Goal: Book appointment/travel/reservation

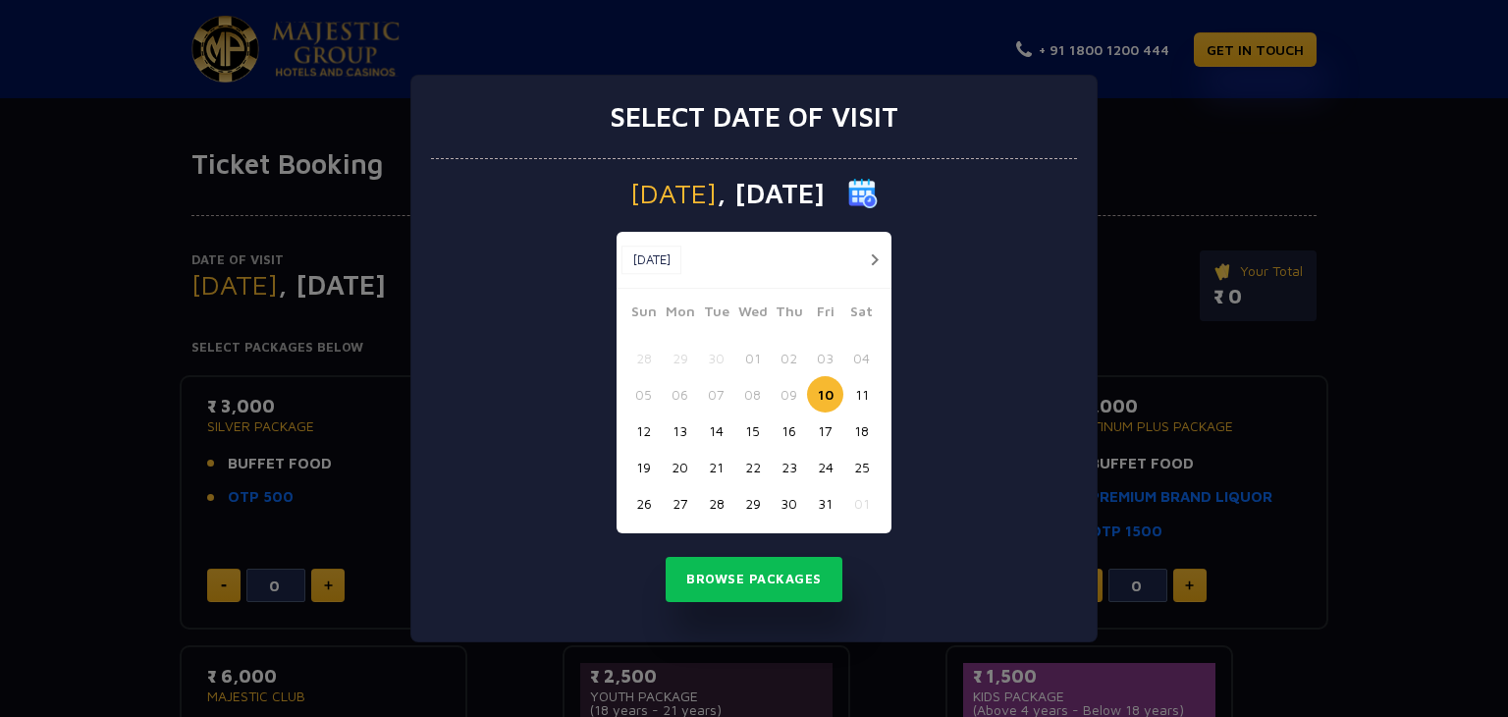
click at [874, 256] on button "button" at bounding box center [874, 259] width 25 height 25
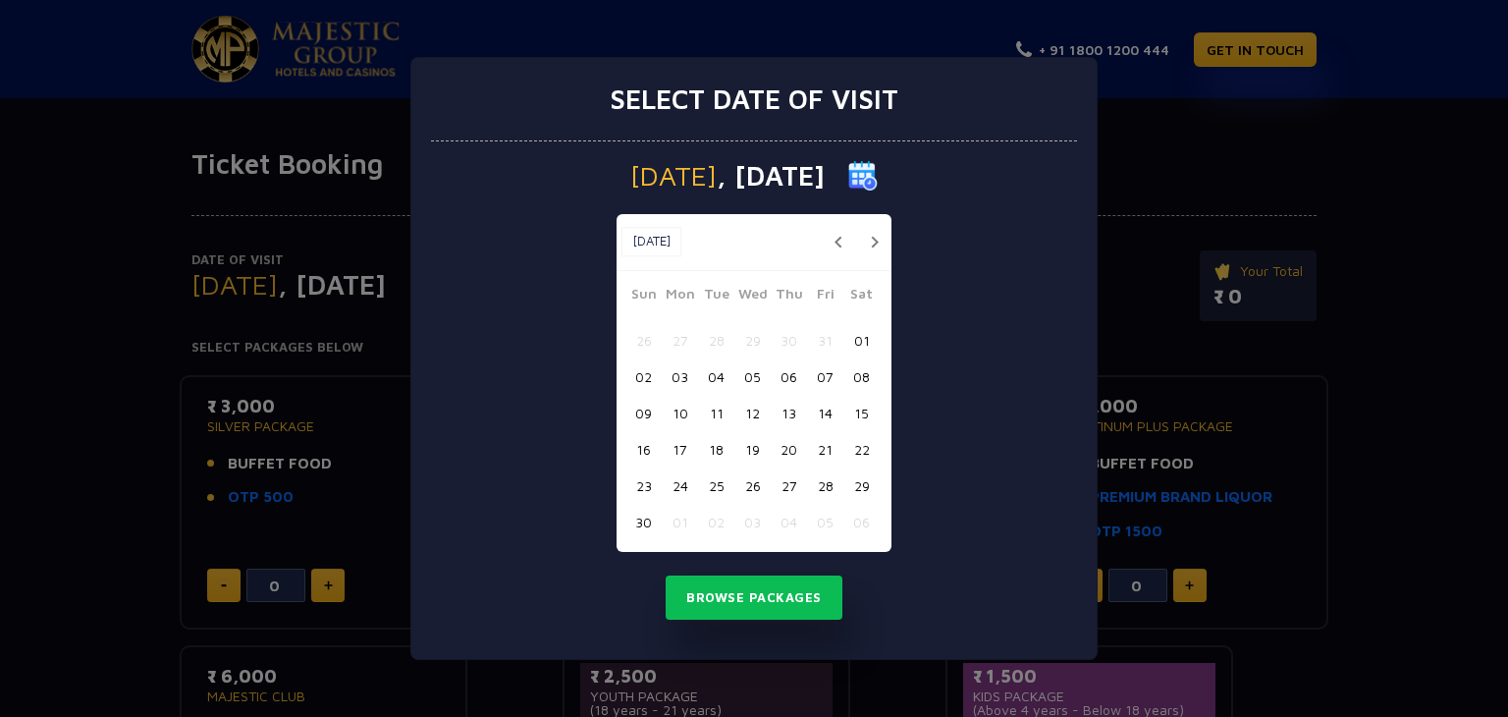
click at [864, 416] on button "15" at bounding box center [861, 413] width 36 height 36
click at [752, 605] on button "Browse Packages" at bounding box center [754, 597] width 177 height 45
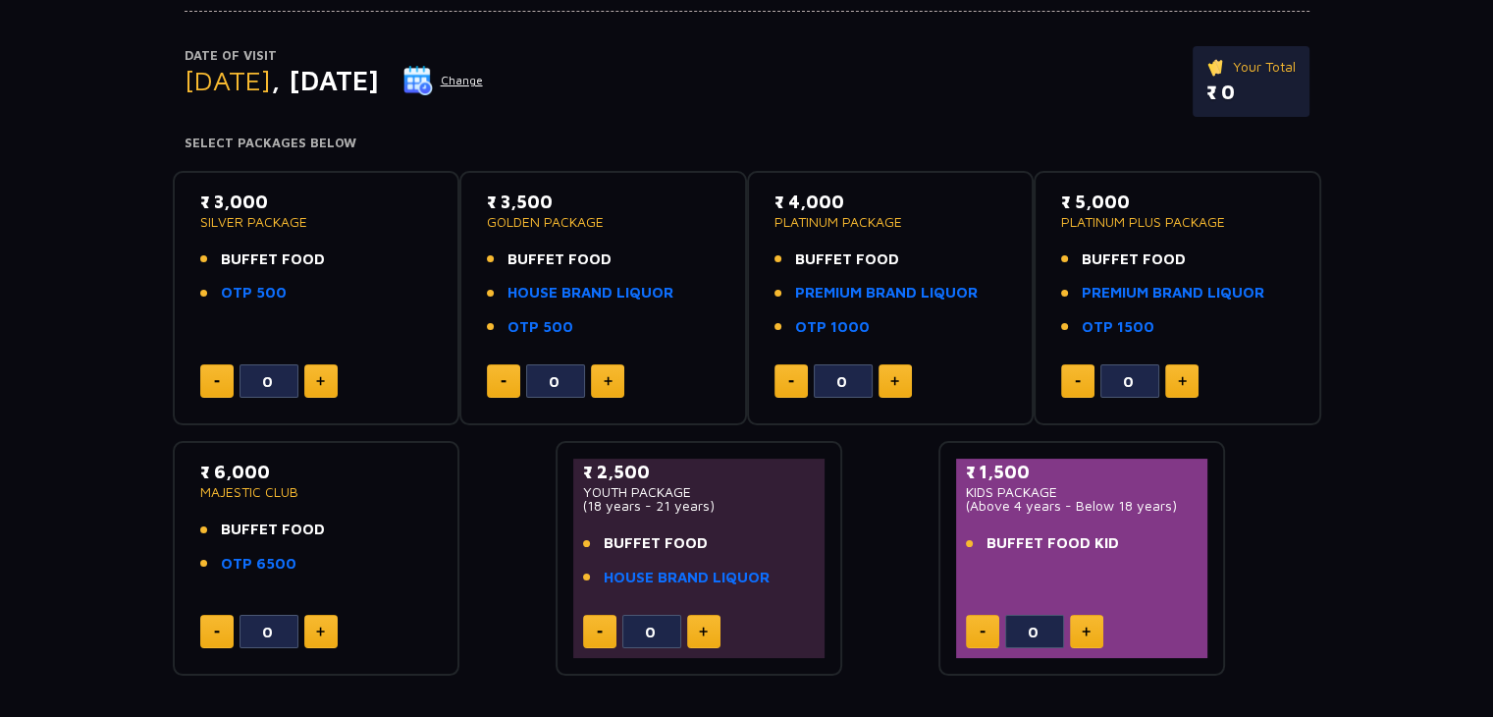
scroll to position [201, 0]
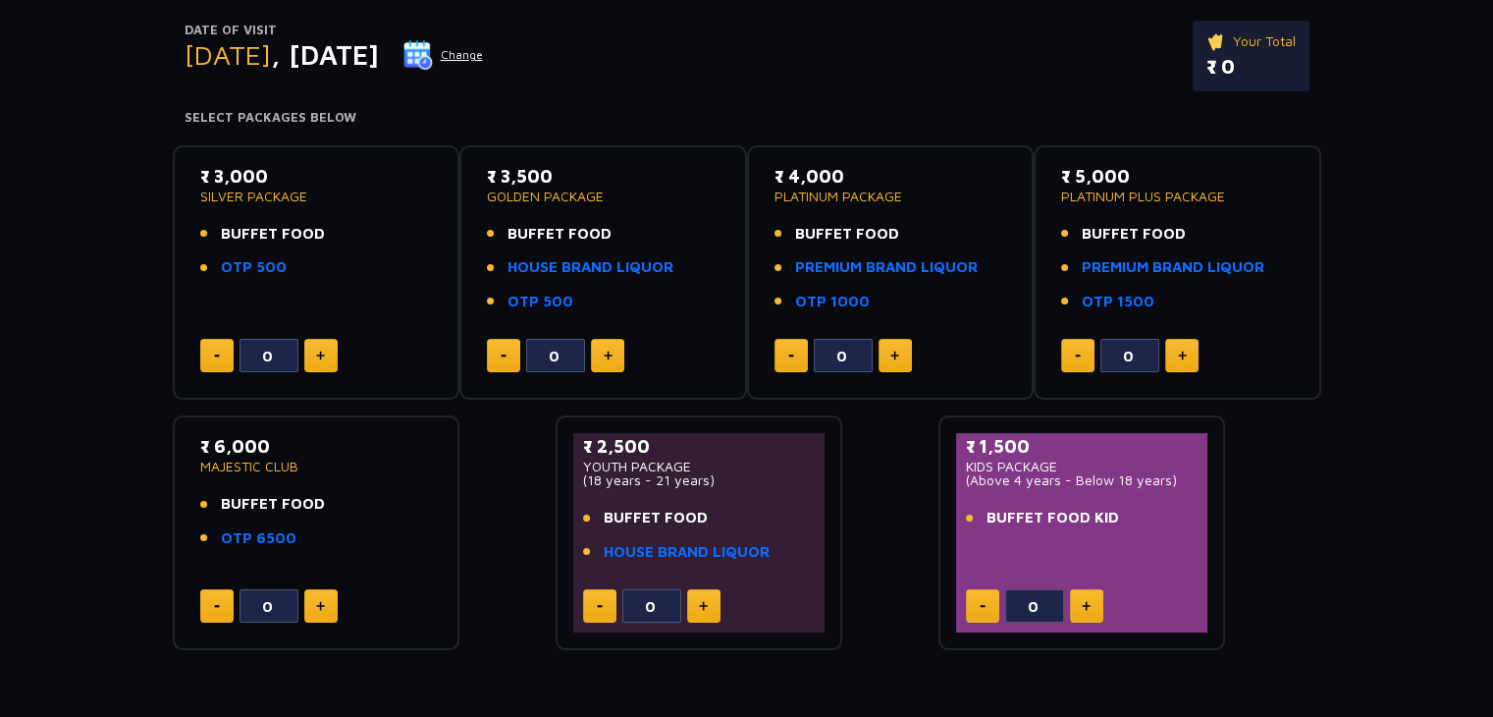
scroll to position [294, 0]
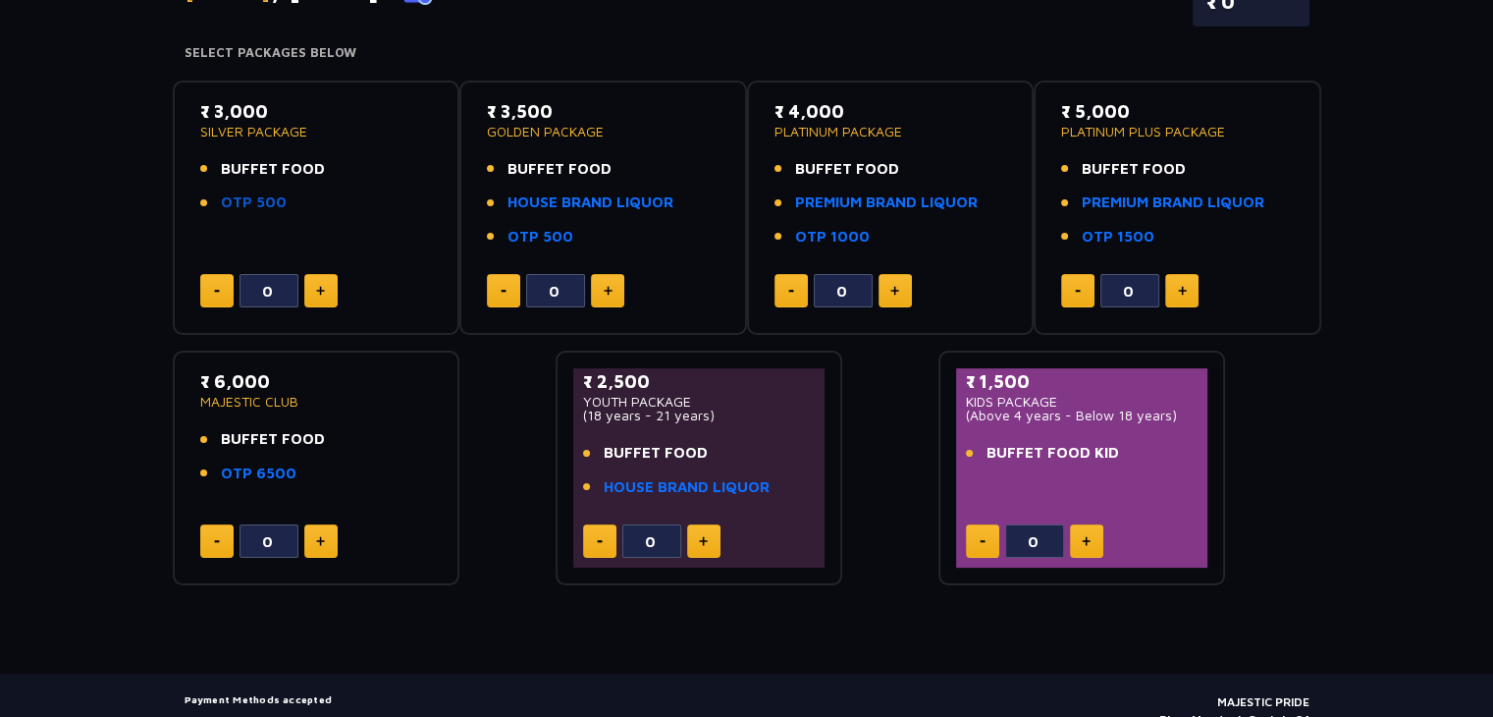
click at [243, 201] on link "OTP 500" at bounding box center [254, 202] width 66 height 23
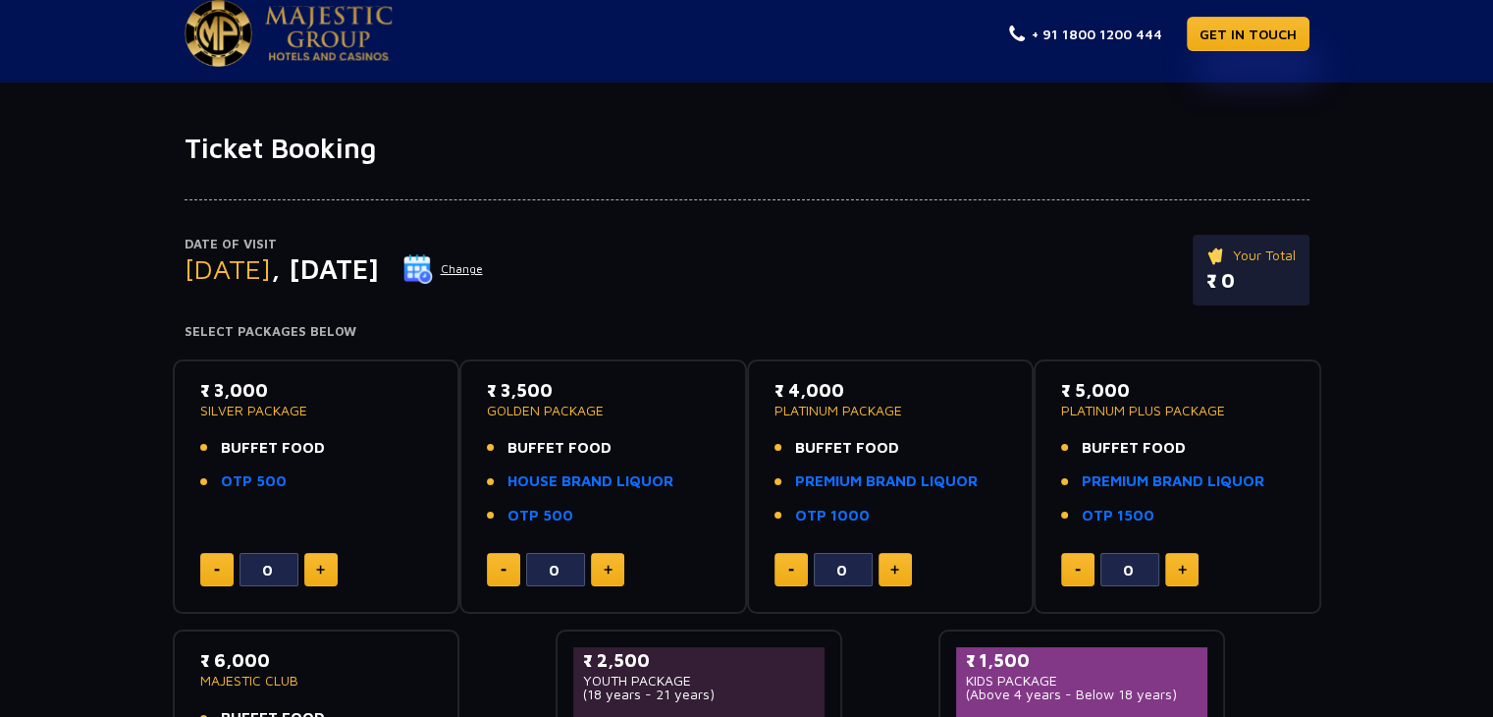
scroll to position [0, 0]
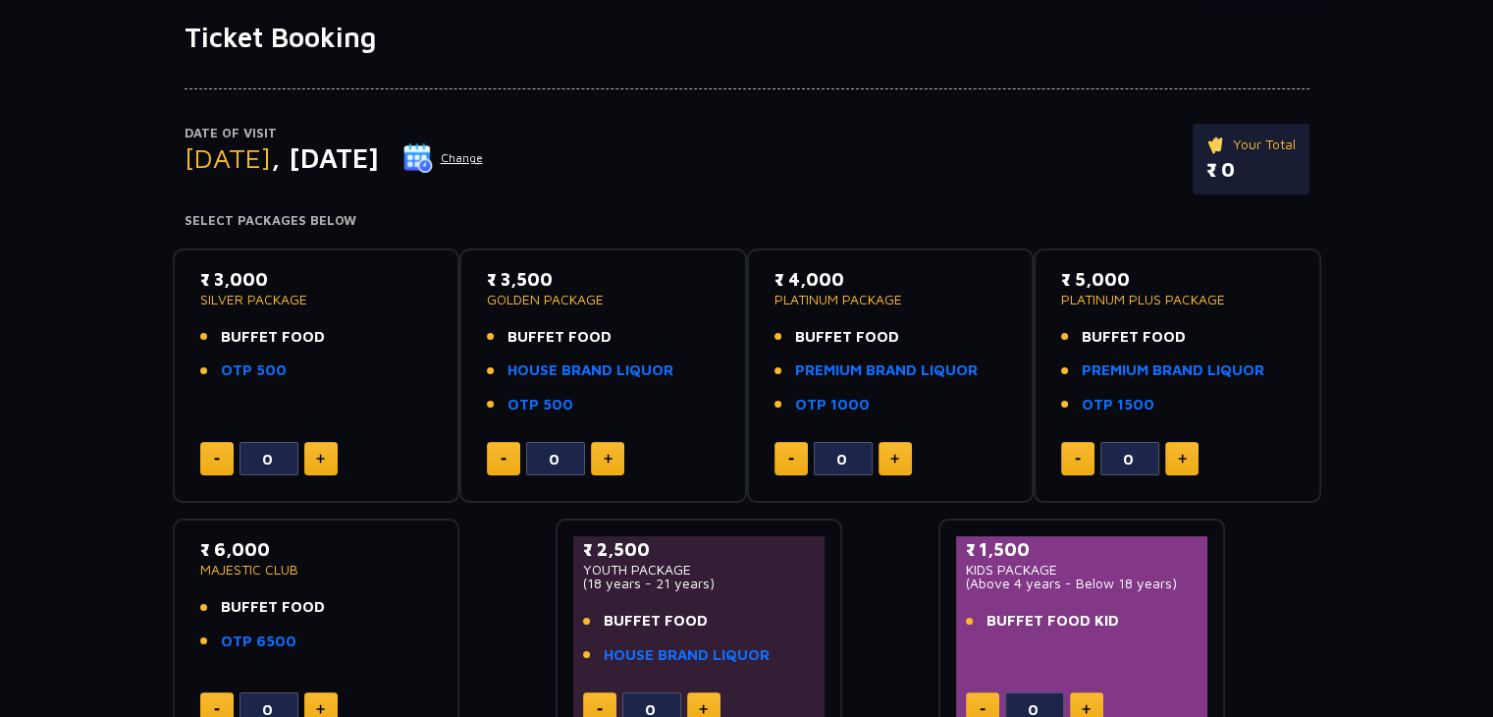
scroll to position [196, 0]
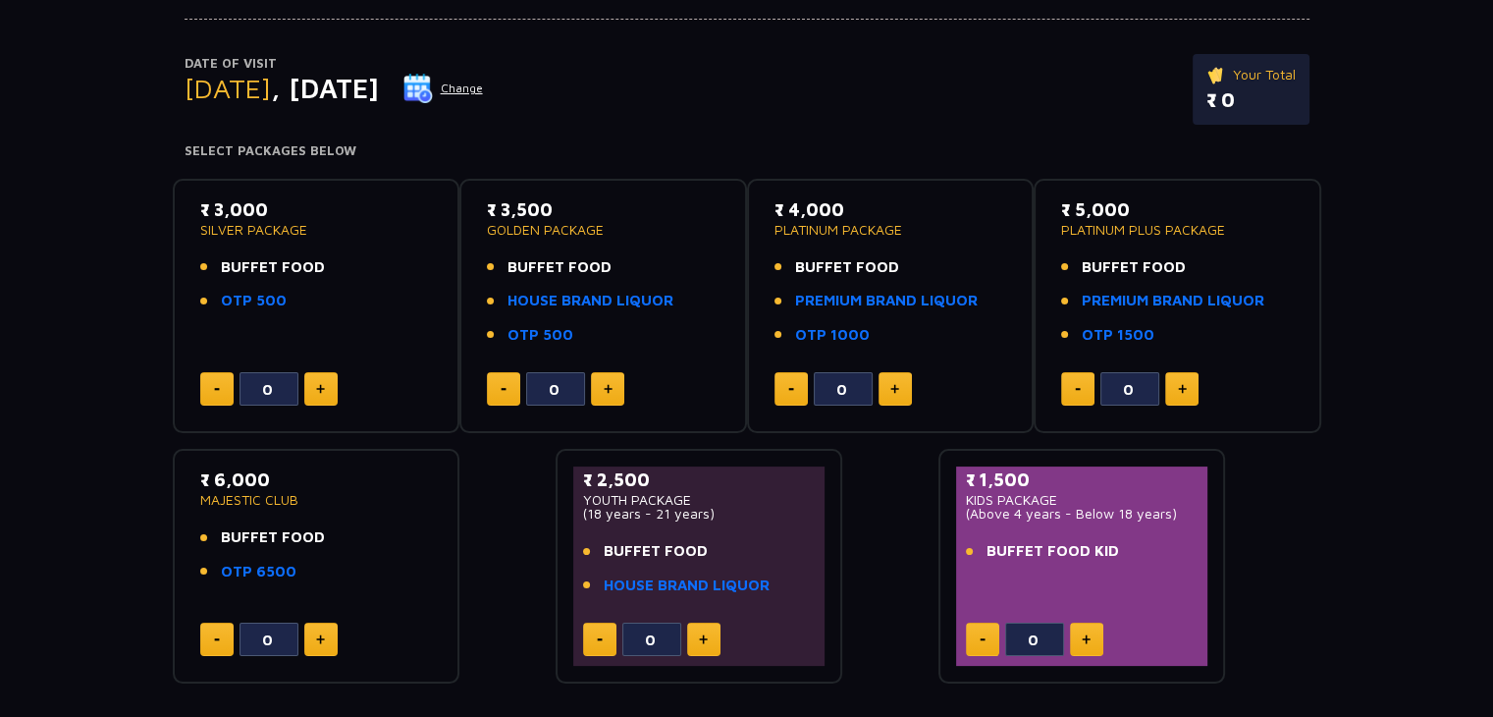
click at [433, 81] on img at bounding box center [417, 88] width 29 height 29
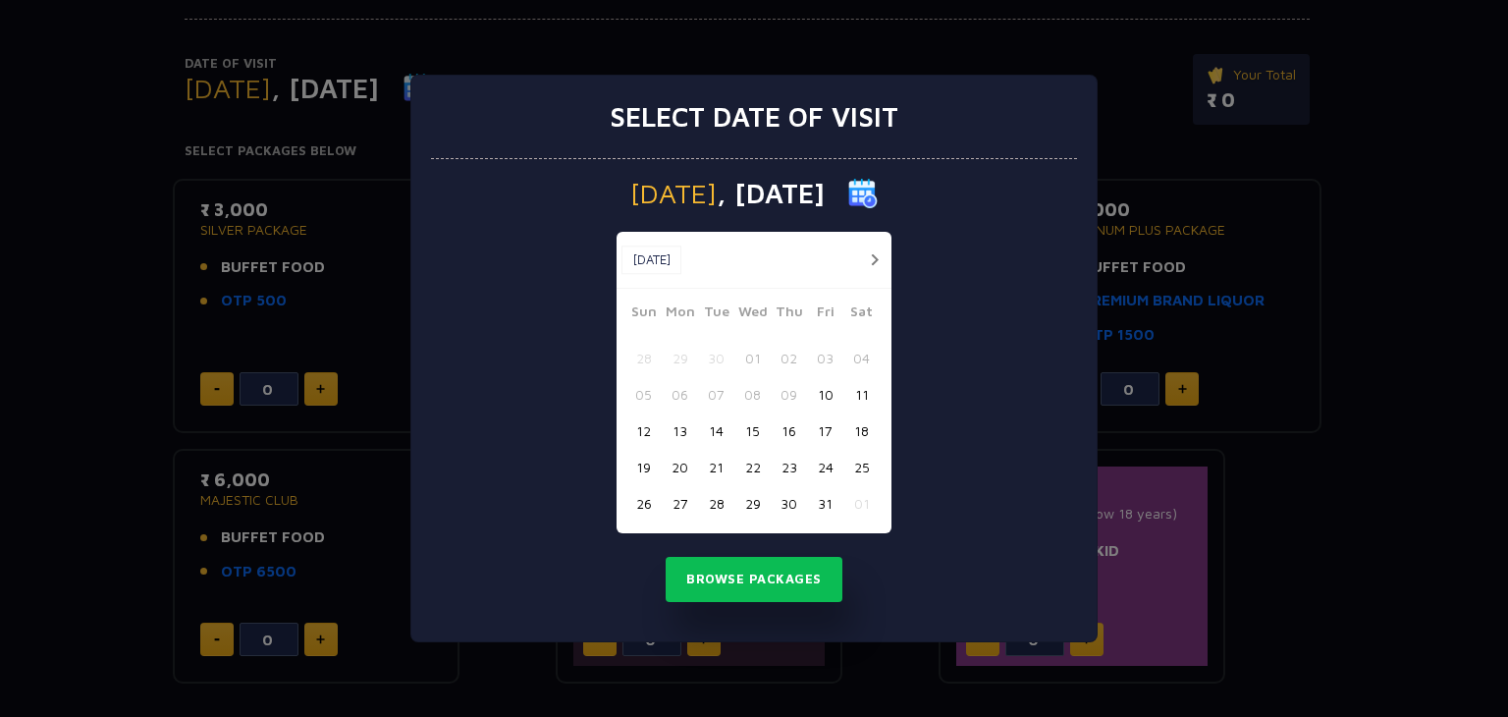
click at [865, 261] on button "button" at bounding box center [874, 259] width 25 height 25
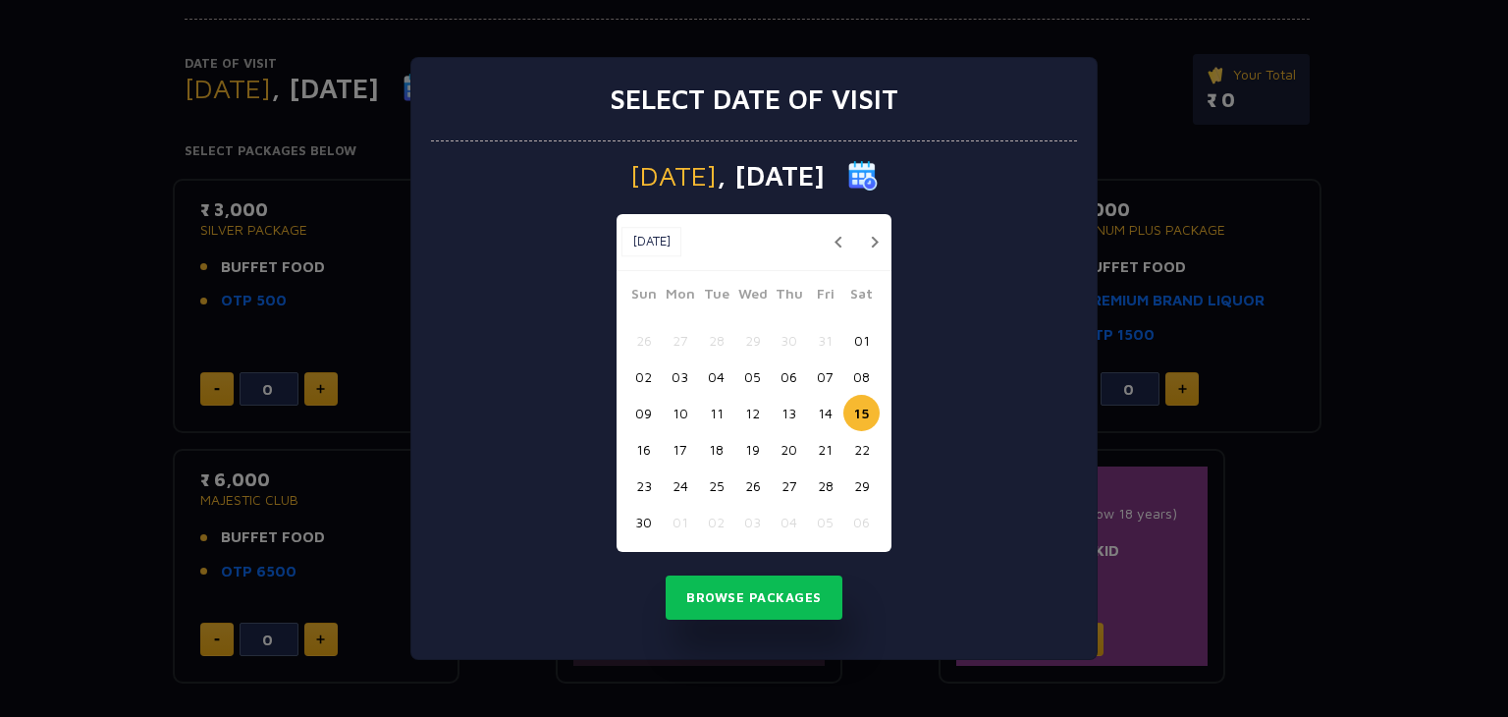
click at [862, 451] on button "22" at bounding box center [861, 449] width 36 height 36
click at [766, 598] on button "Browse Packages" at bounding box center [754, 597] width 177 height 45
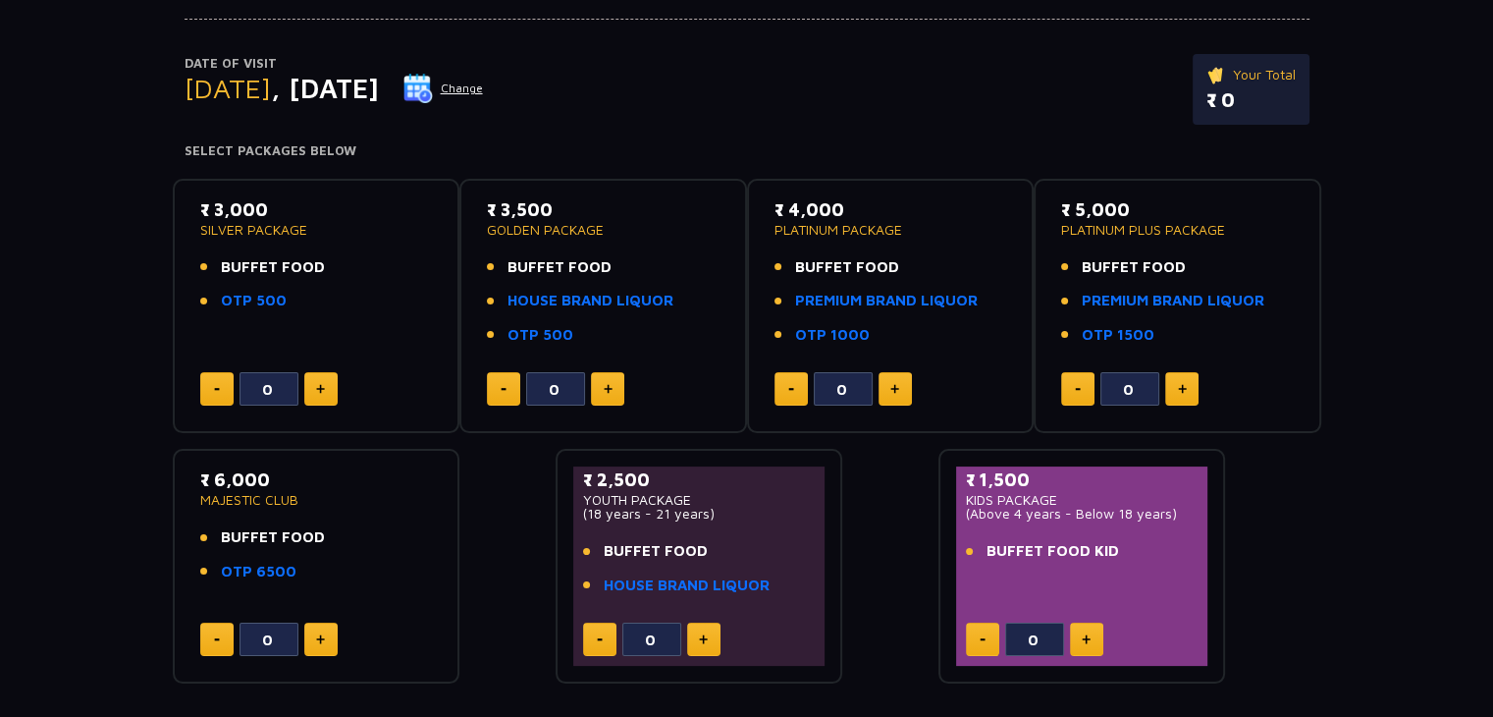
click at [326, 390] on button at bounding box center [320, 388] width 33 height 33
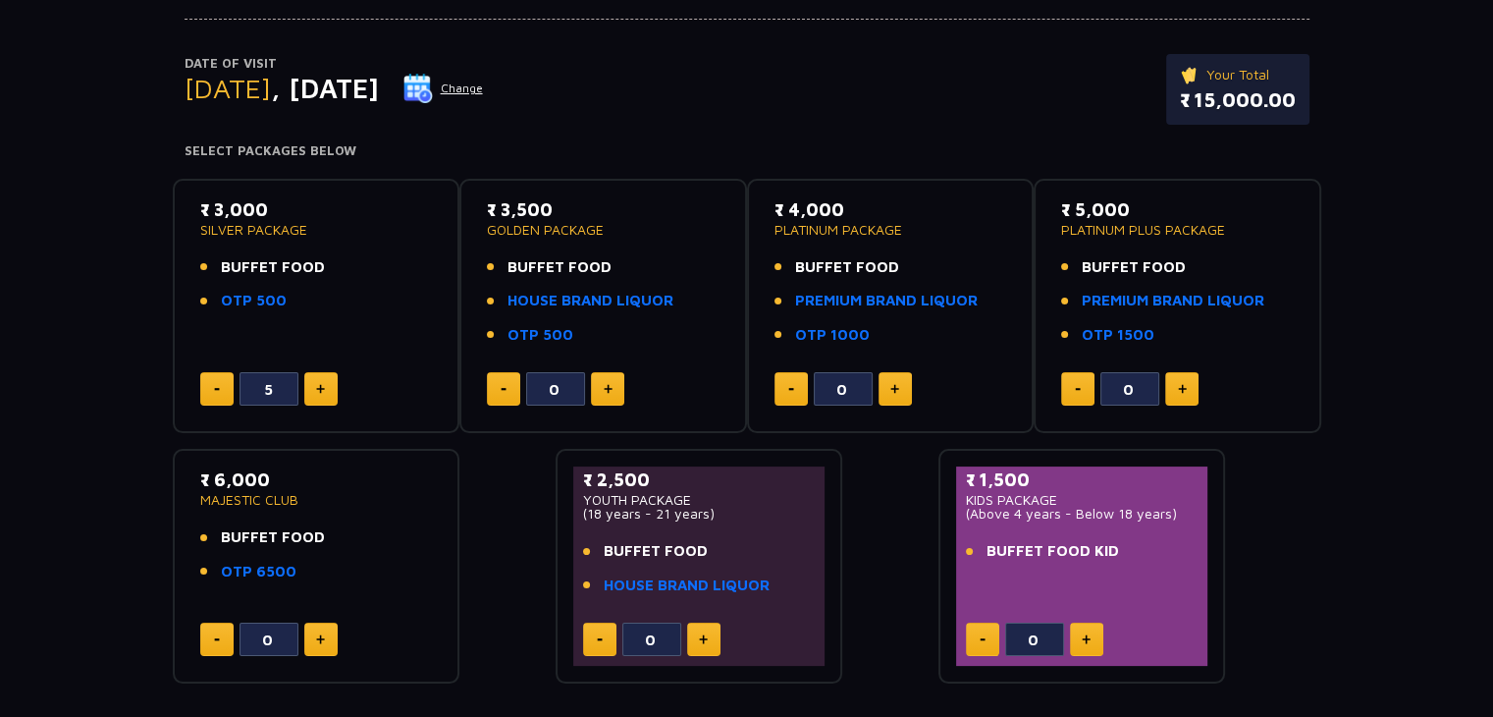
click at [326, 390] on button at bounding box center [320, 388] width 33 height 33
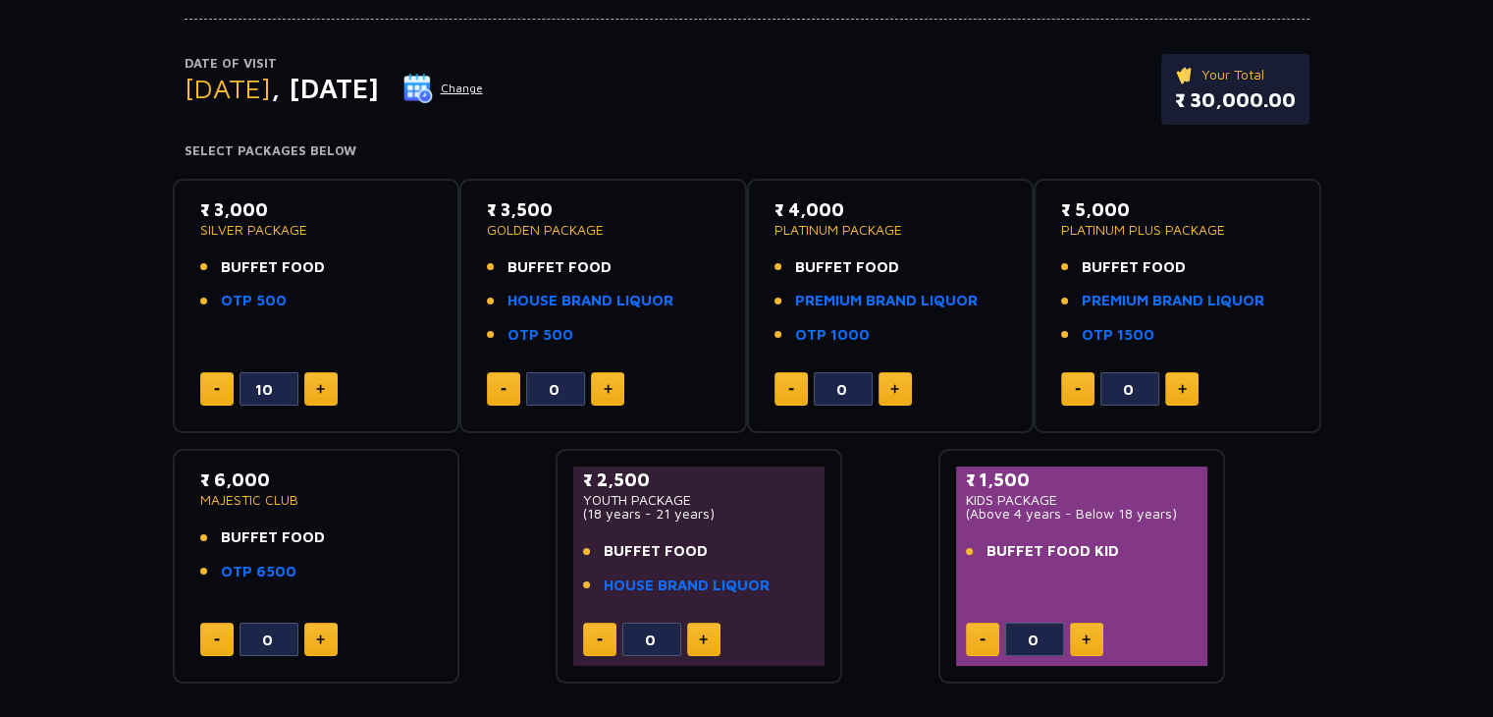
click at [326, 390] on button at bounding box center [320, 388] width 33 height 33
click at [310, 387] on button at bounding box center [320, 388] width 33 height 33
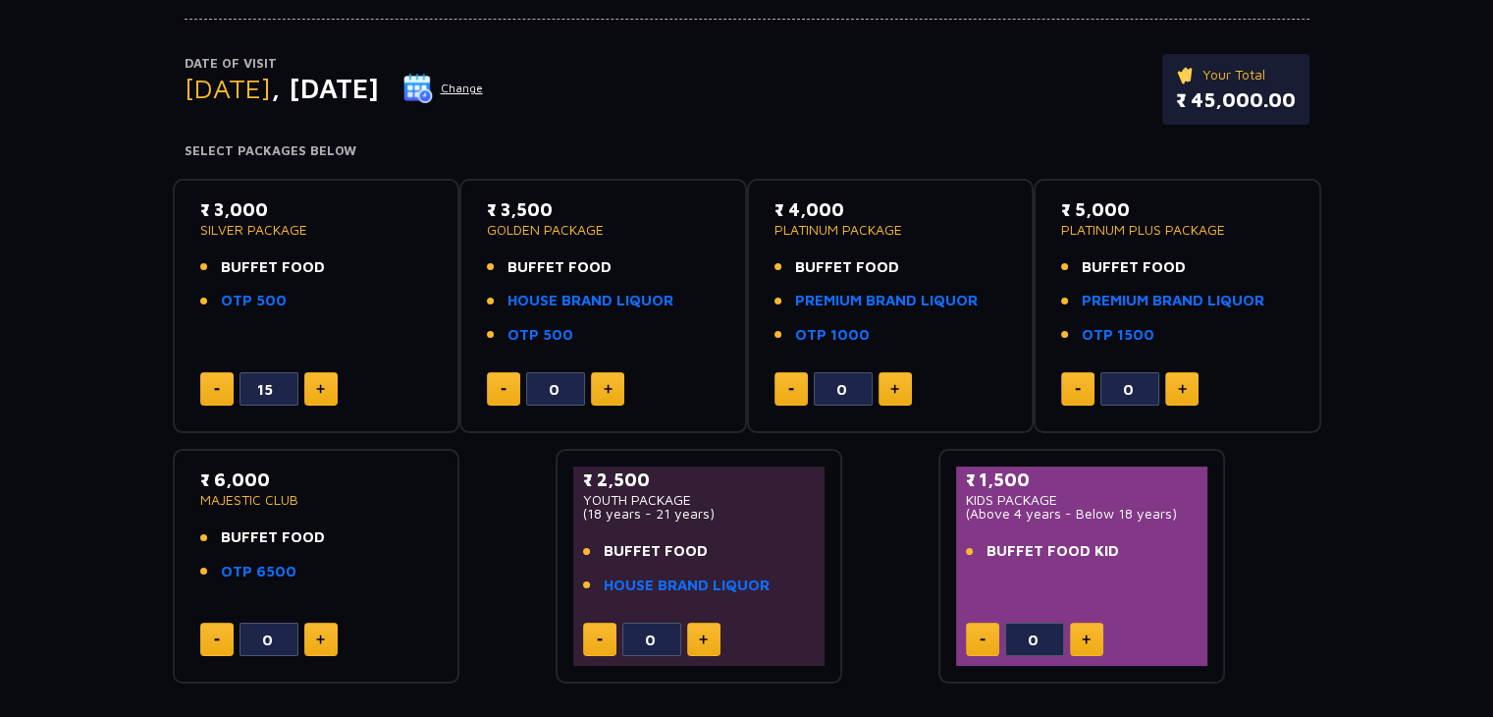
click at [310, 387] on button at bounding box center [320, 388] width 33 height 33
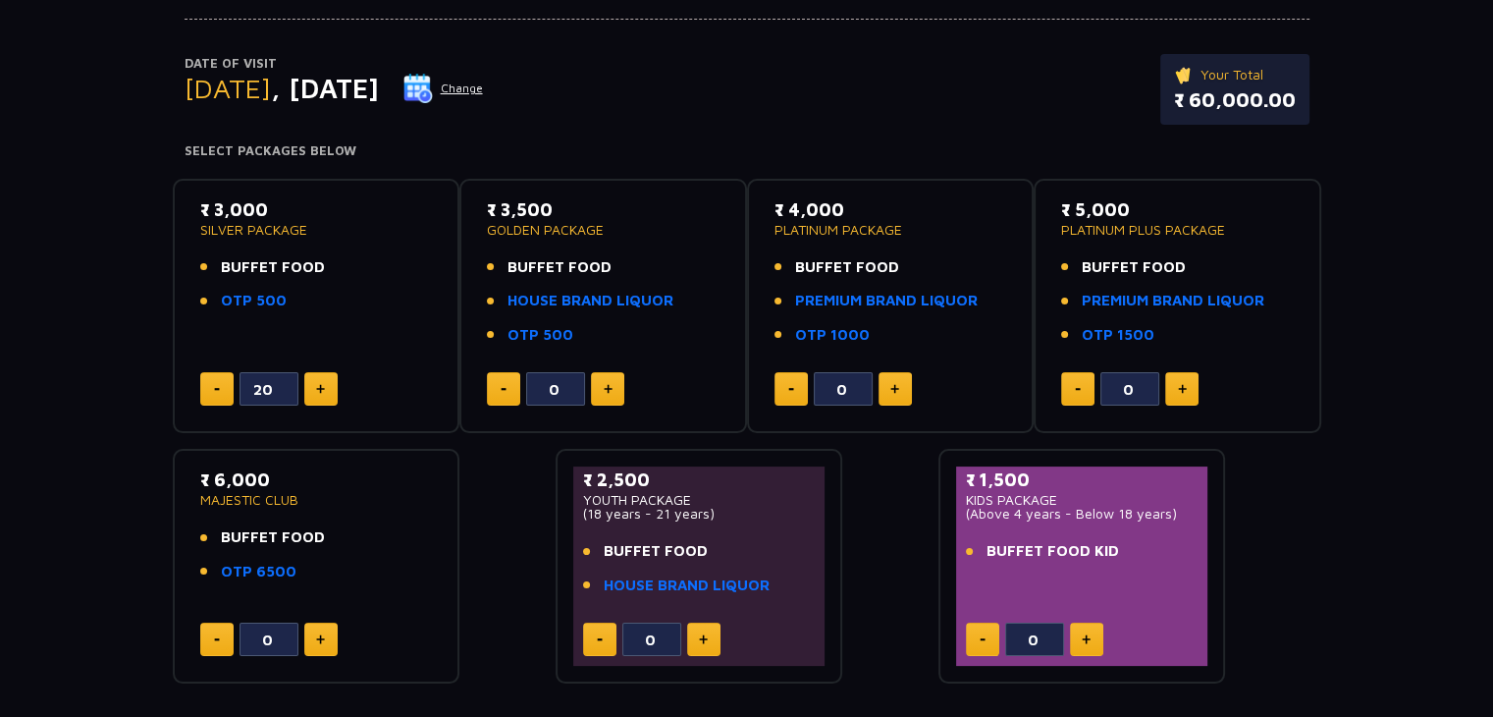
click at [310, 387] on button at bounding box center [320, 388] width 33 height 33
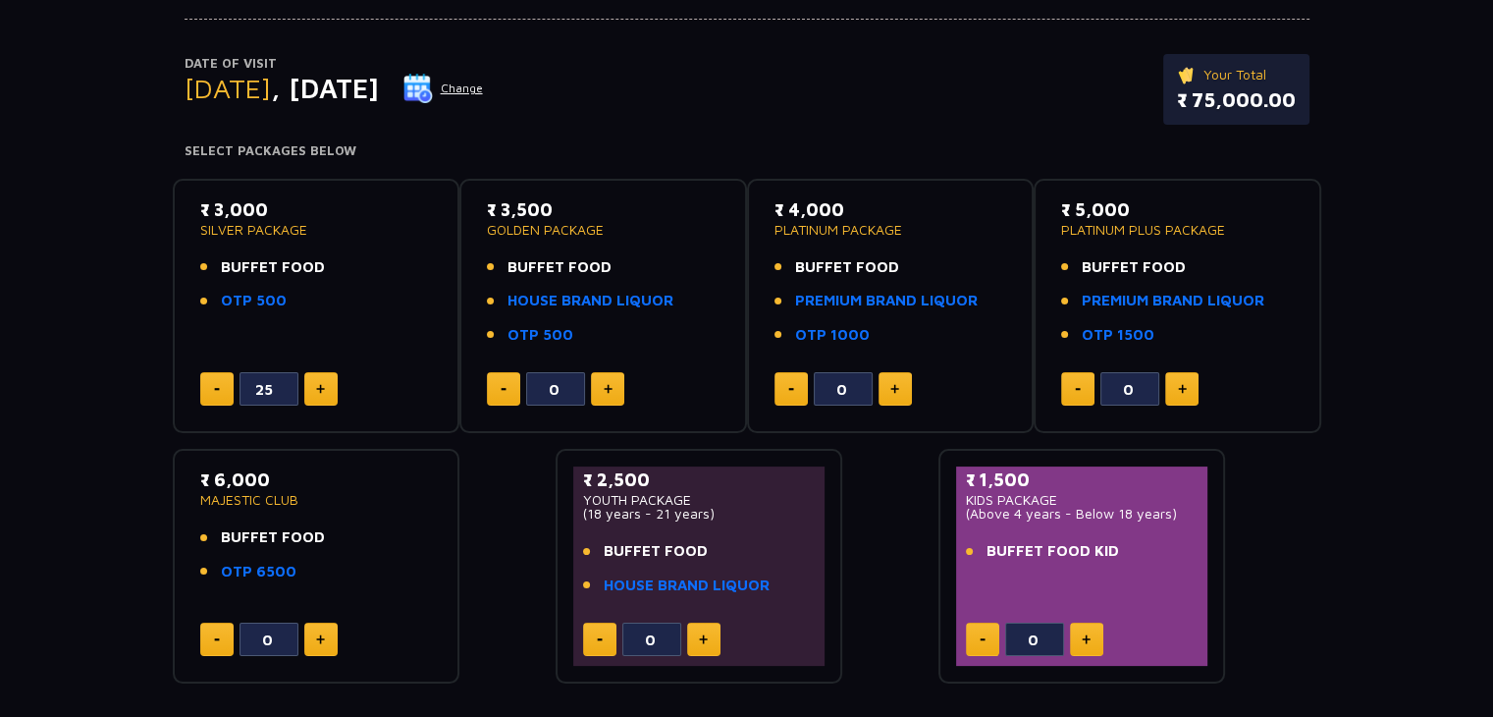
click at [310, 387] on button at bounding box center [320, 388] width 33 height 33
type input "26"
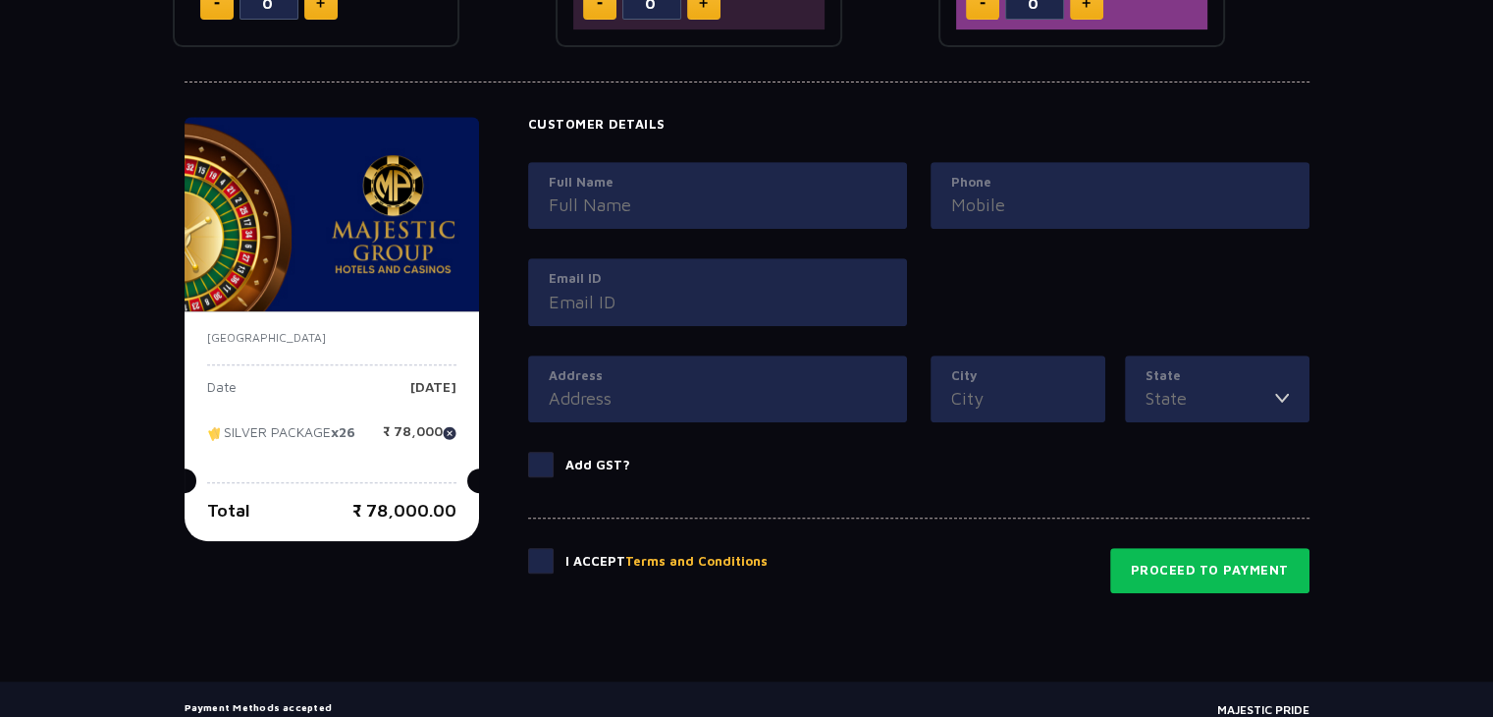
scroll to position [883, 0]
